Goal: Information Seeking & Learning: Learn about a topic

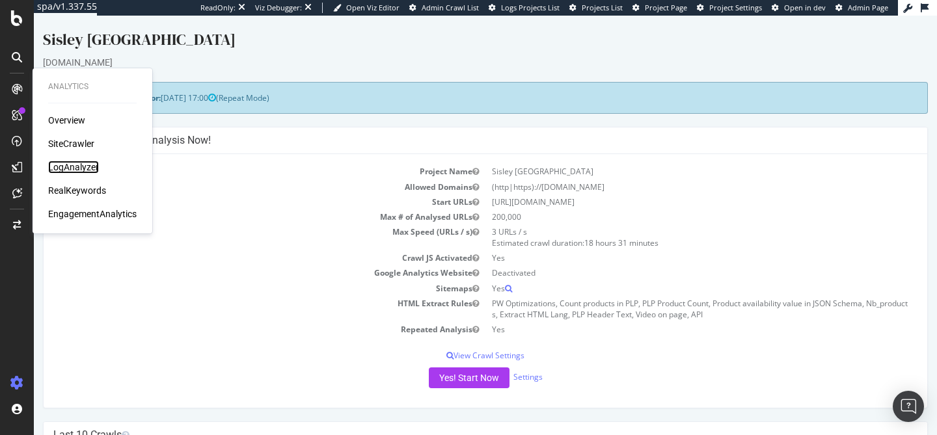
click at [81, 167] on div "LogAnalyzer" at bounding box center [73, 167] width 51 height 13
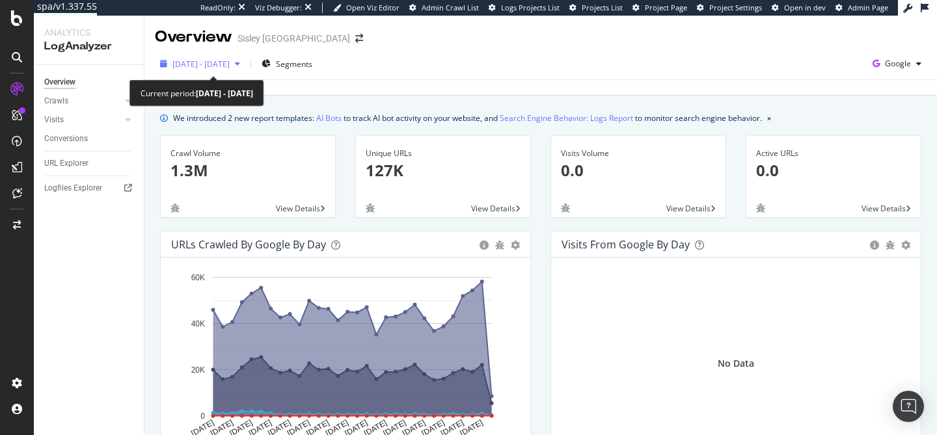
click at [240, 64] on icon "button" at bounding box center [237, 64] width 5 height 8
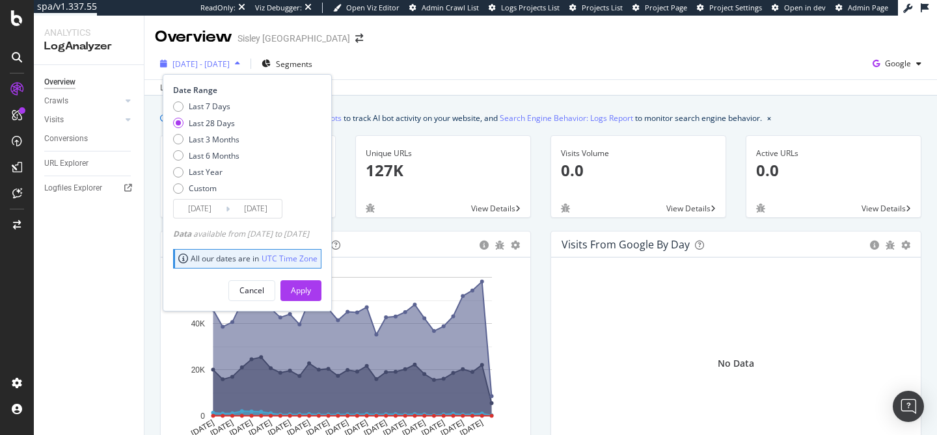
click at [240, 64] on icon "button" at bounding box center [237, 64] width 5 height 8
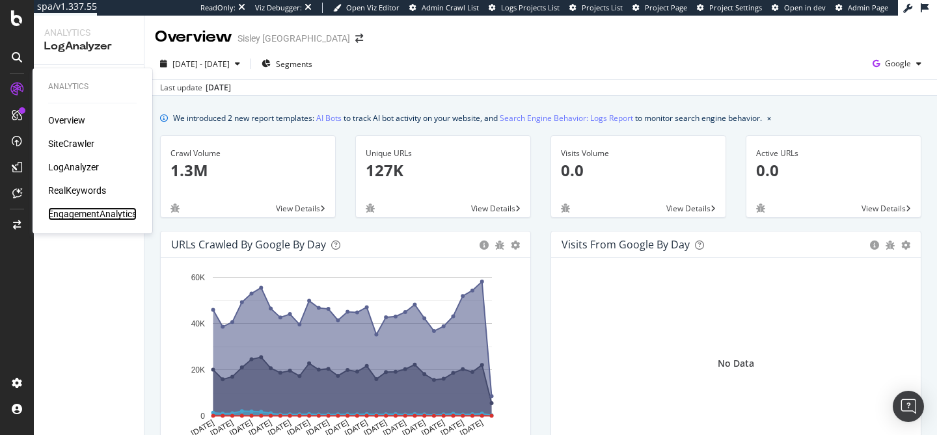
click at [87, 213] on div "EngagementAnalytics" at bounding box center [92, 214] width 88 height 13
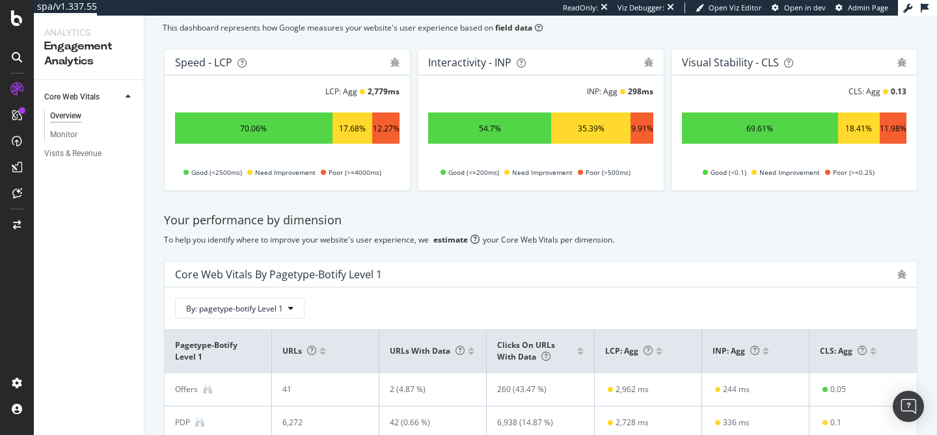
scroll to position [75, 0]
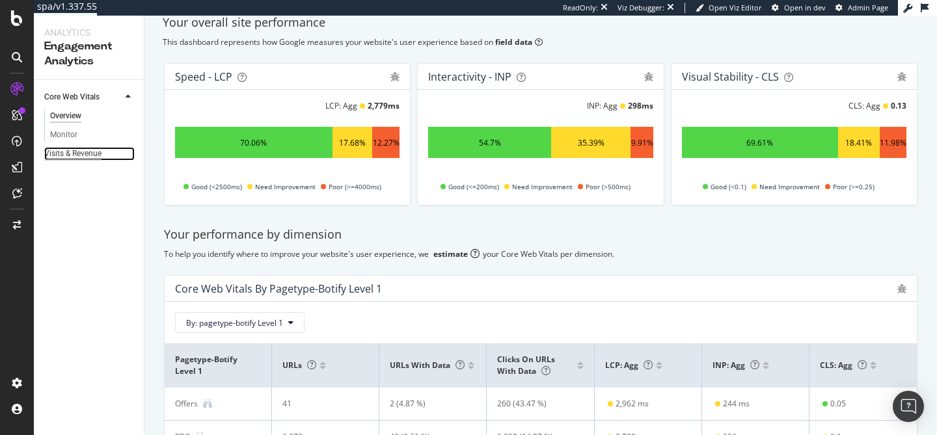
click at [76, 156] on div "Visits & Revenue" at bounding box center [72, 154] width 57 height 14
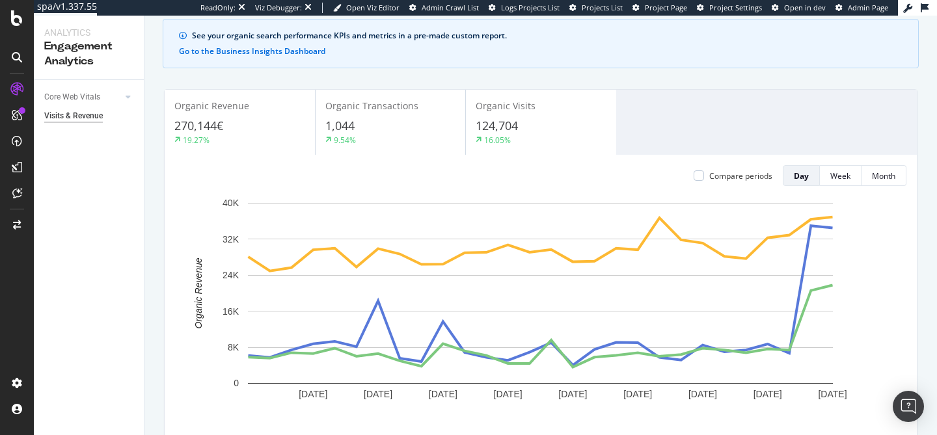
scroll to position [72, 0]
click at [390, 133] on div "9.54%" at bounding box center [390, 139] width 130 height 12
